Goal: Entertainment & Leisure: Consume media (video, audio)

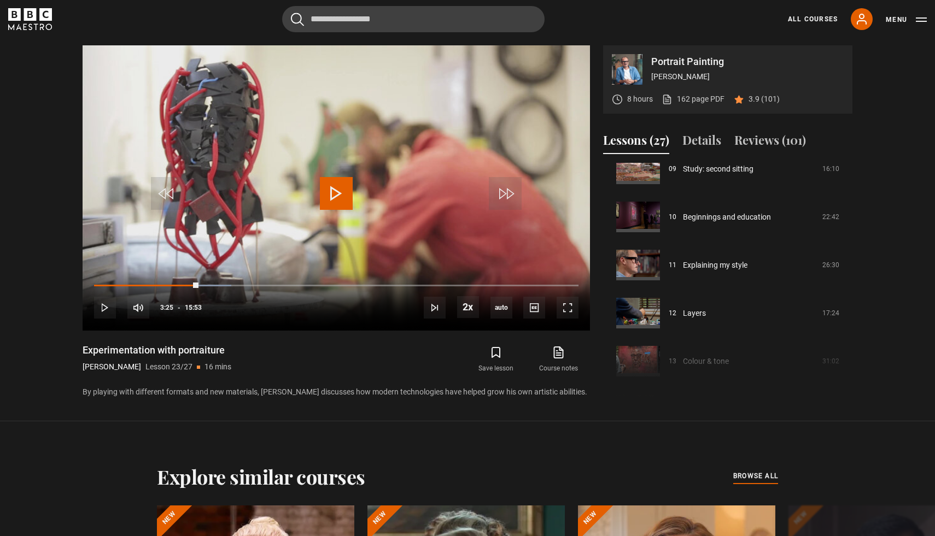
scroll to position [449, 0]
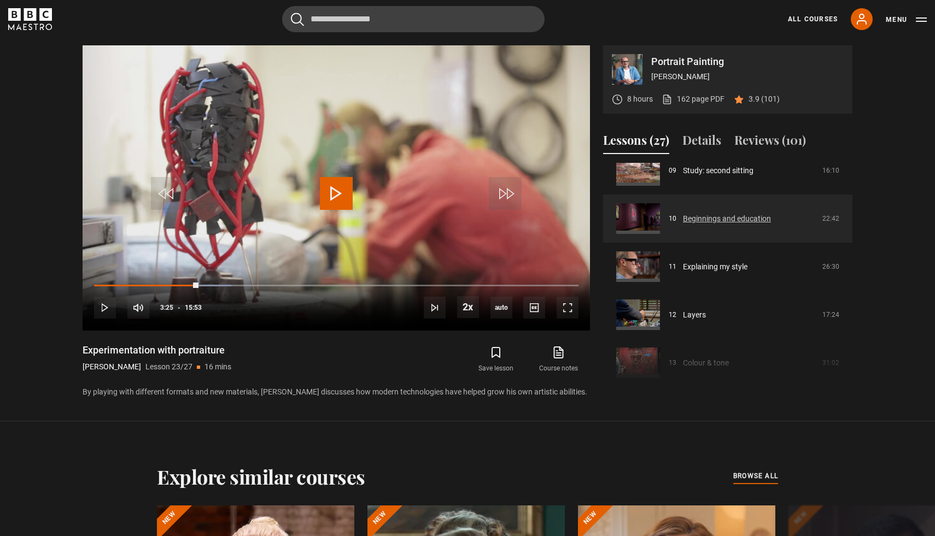
click at [725, 221] on link "Beginnings and education" at bounding box center [727, 218] width 88 height 11
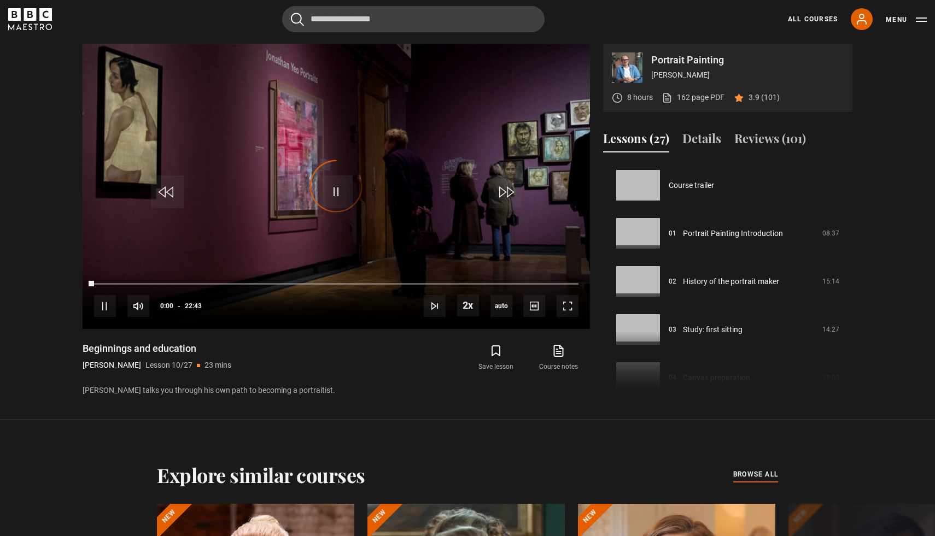
scroll to position [433, 0]
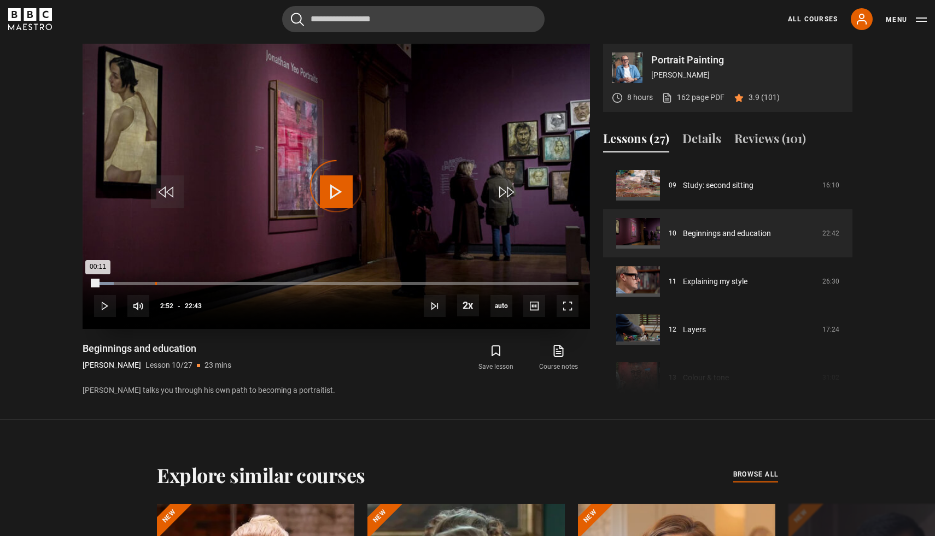
click at [155, 283] on div "02:52" at bounding box center [156, 283] width 2 height 3
click at [210, 285] on div "Loaded : 0.00% 05:27 05:27" at bounding box center [336, 283] width 484 height 3
click at [260, 284] on div "07:47" at bounding box center [261, 283] width 2 height 3
click at [292, 284] on div "Loaded : 0.00% 09:16 09:16" at bounding box center [336, 283] width 484 height 3
click at [298, 283] on div "Loaded : 46.22% 09:36 09:28" at bounding box center [336, 283] width 484 height 3
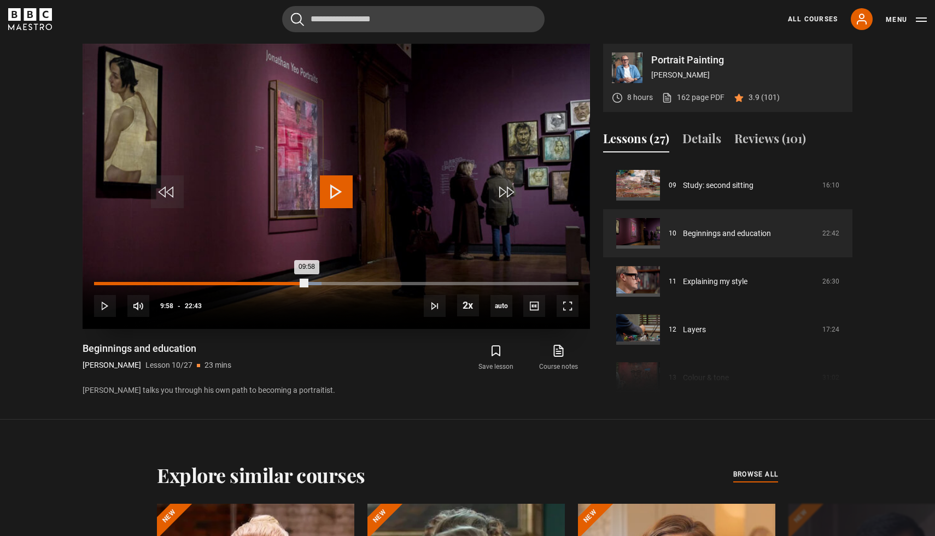
click at [307, 283] on div "Loaded : 46.96% 09:58 09:58" at bounding box center [336, 283] width 484 height 3
click at [314, 283] on div "Loaded : 47.69% 10:19 10:19" at bounding box center [336, 283] width 484 height 3
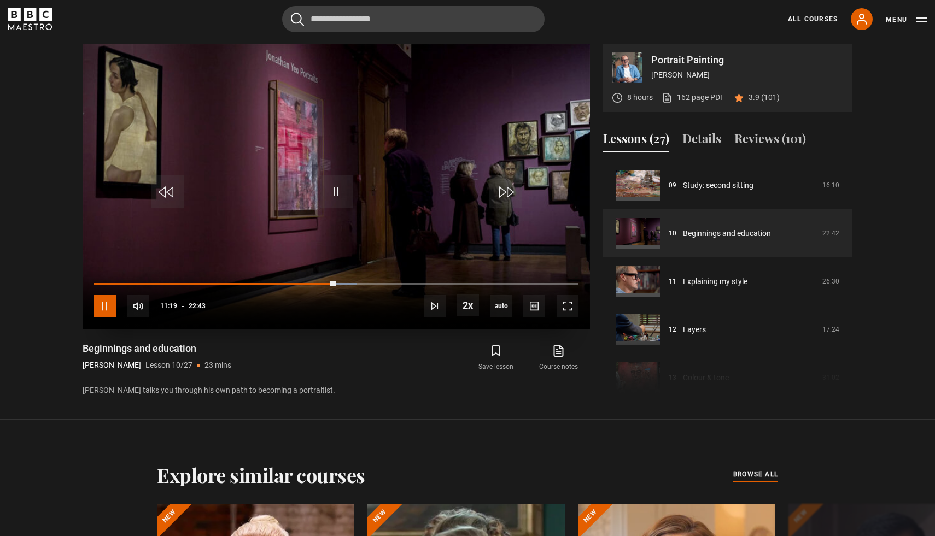
click at [103, 307] on span "Video Player" at bounding box center [105, 306] width 22 height 22
click at [573, 313] on span "Video Player" at bounding box center [567, 306] width 22 height 22
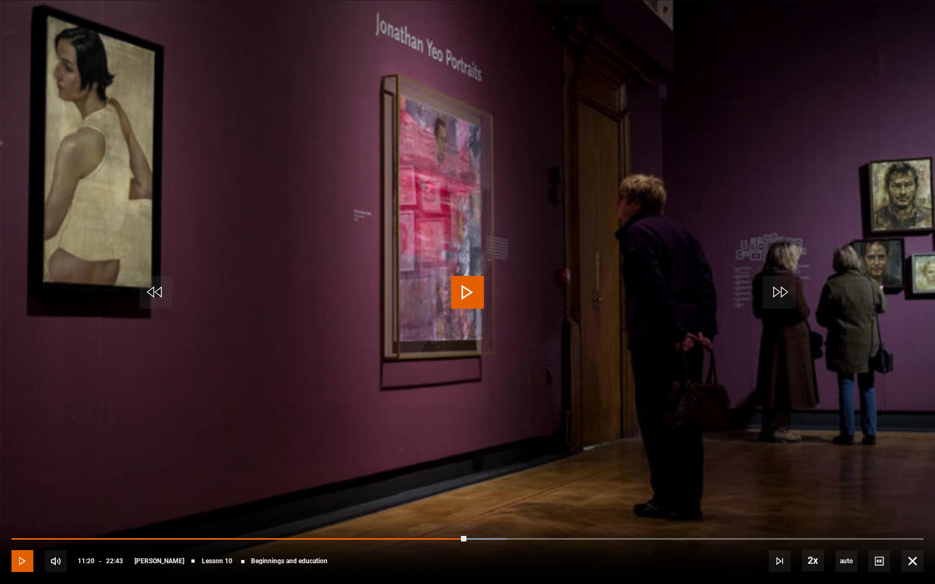
click at [23, 536] on span "Video Player" at bounding box center [22, 561] width 22 height 22
